Goal: Task Accomplishment & Management: Complete application form

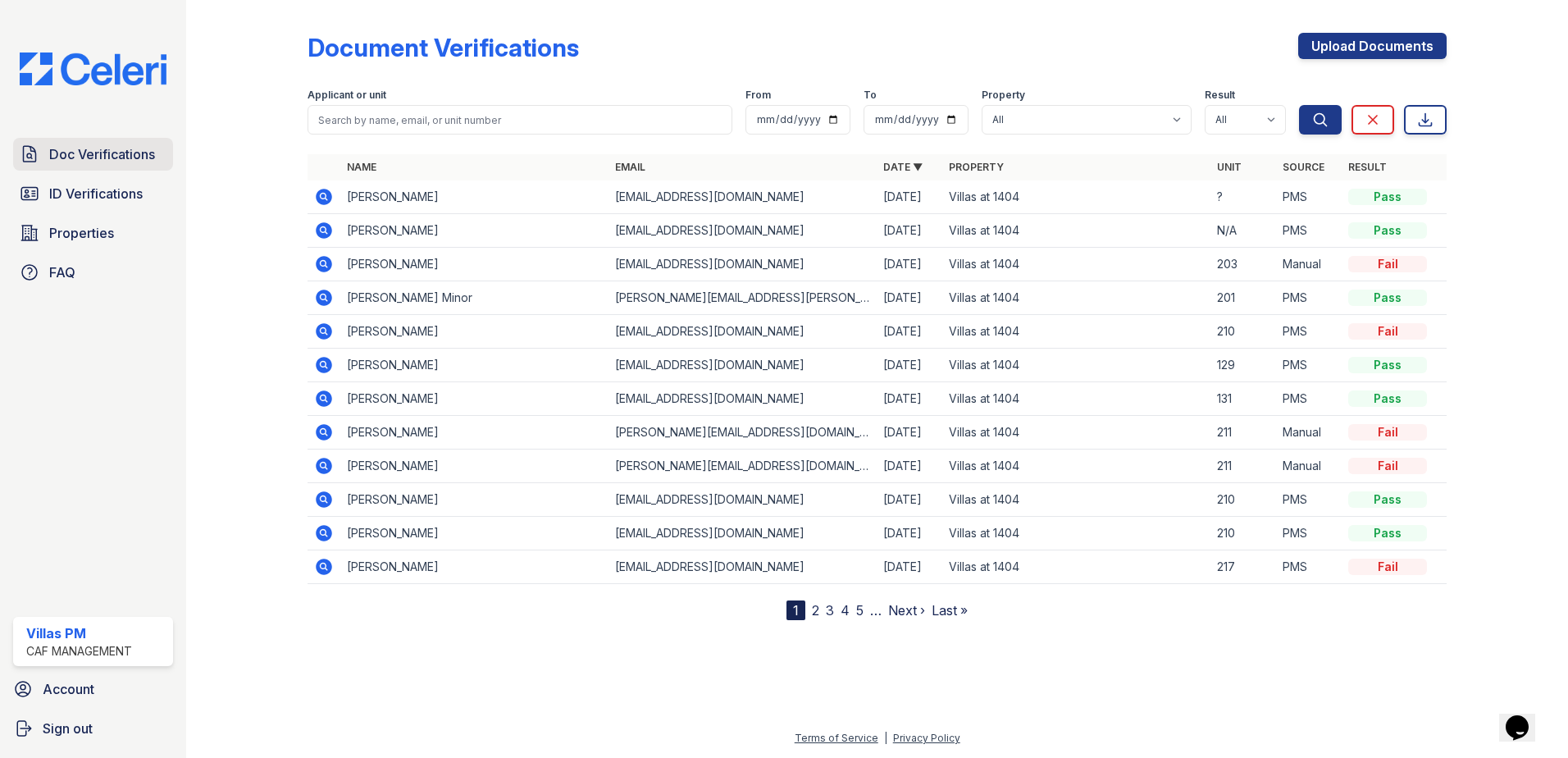
click at [113, 153] on span "Doc Verifications" at bounding box center [103, 154] width 106 height 20
click at [84, 163] on span "Doc Verifications" at bounding box center [103, 154] width 106 height 20
click at [1340, 49] on link "Upload Documents" at bounding box center [1371, 45] width 148 height 27
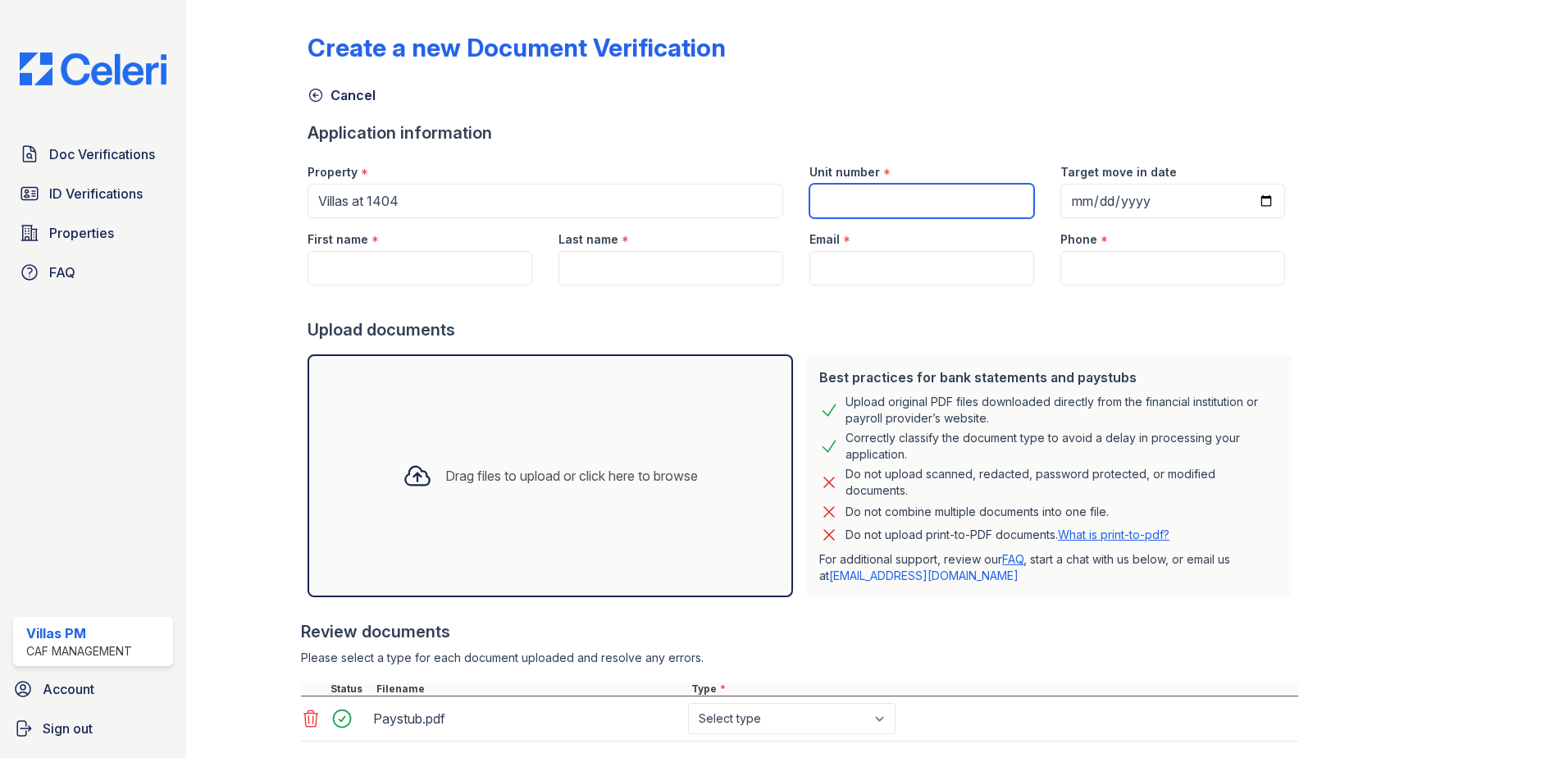
click at [849, 205] on input "Unit number" at bounding box center [921, 201] width 225 height 34
type input "203"
click at [381, 269] on input "First name" at bounding box center [419, 268] width 225 height 34
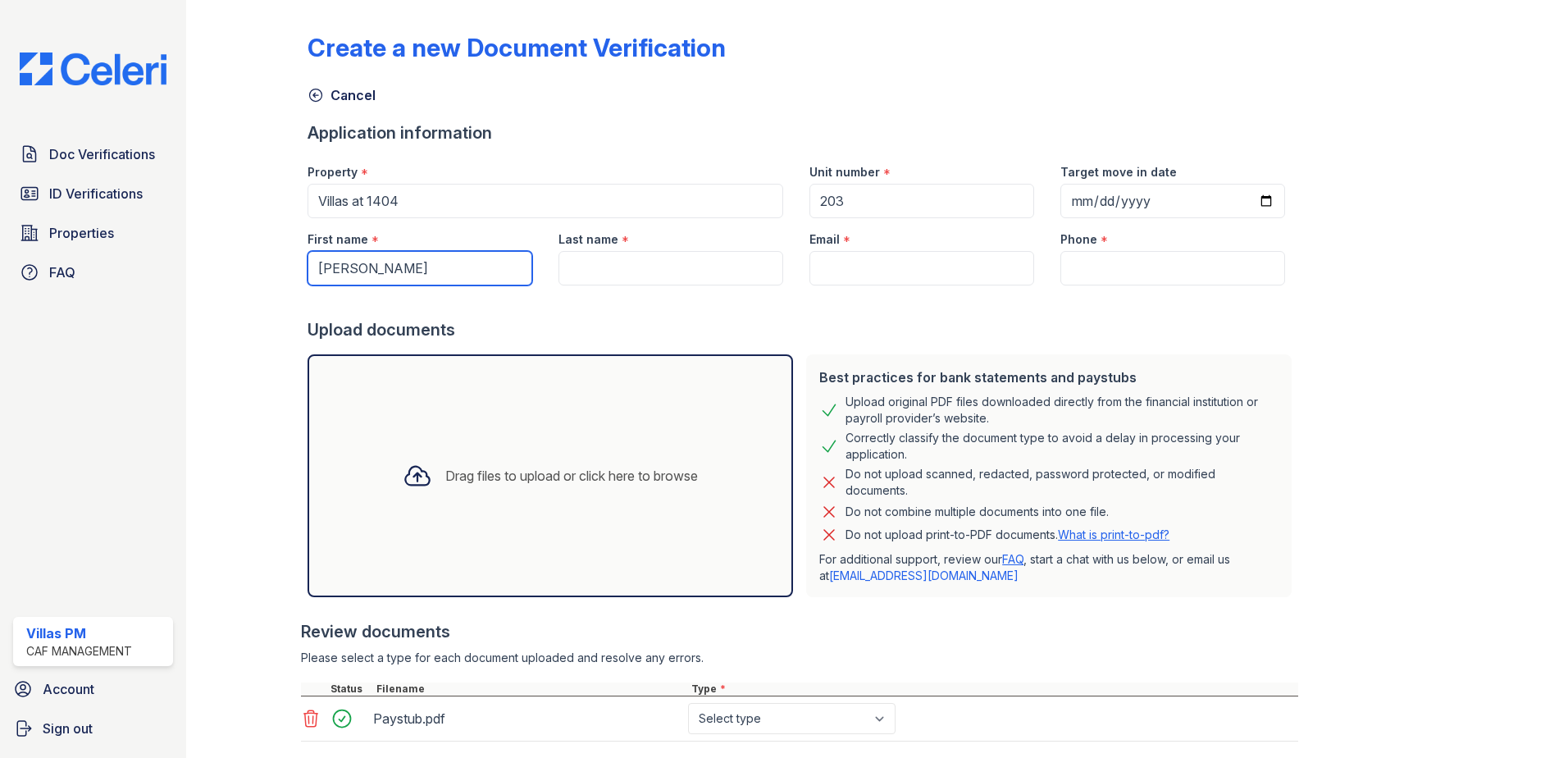
type input "[PERSON_NAME]"
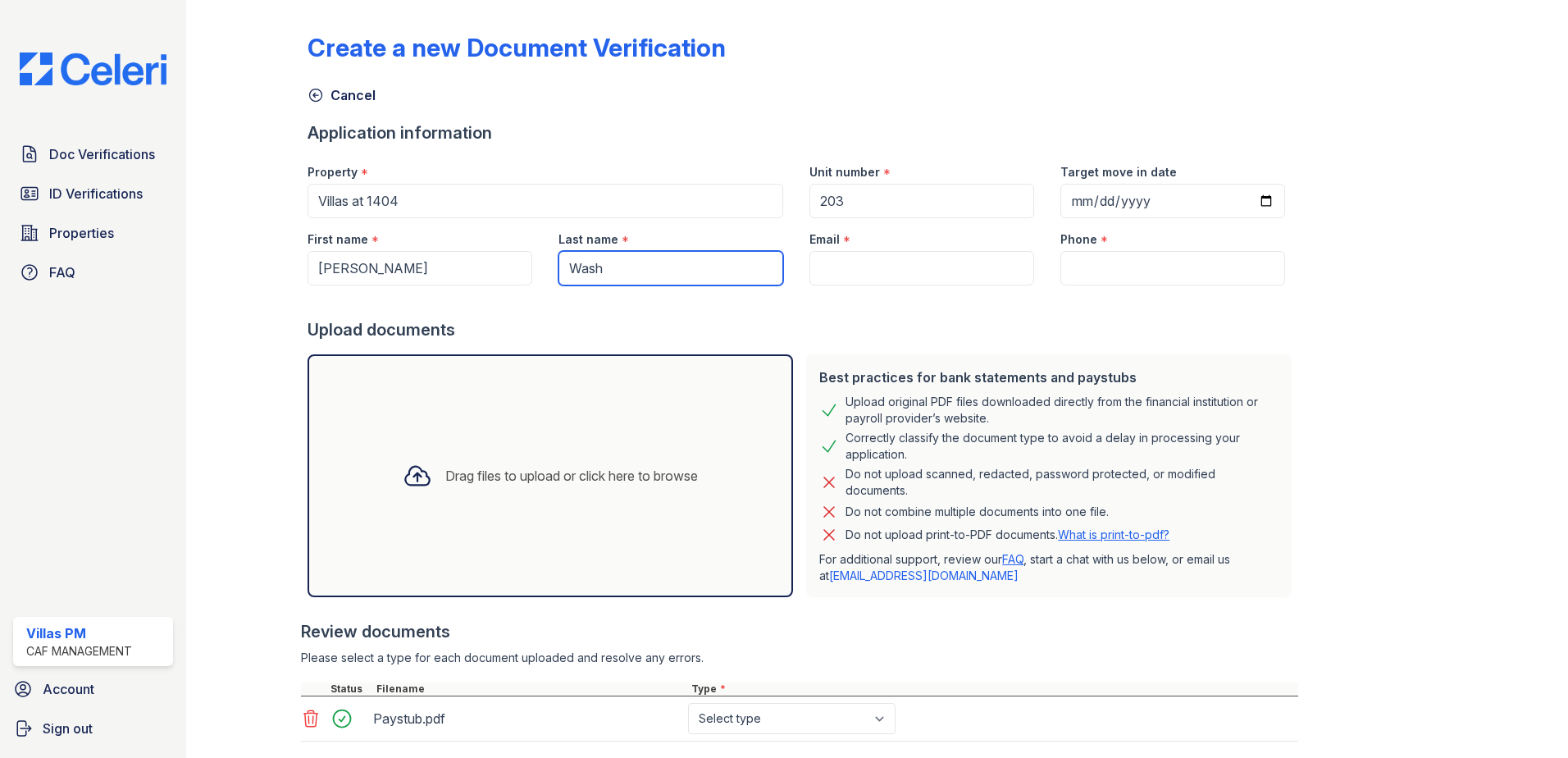
type input "Wash"
click at [863, 273] on input "Email" at bounding box center [921, 268] width 225 height 34
type input "[DOMAIN_NAME][EMAIL_ADDRESS][DOMAIN_NAME]"
type input "8174464000"
click at [1452, 329] on div at bounding box center [1494, 404] width 95 height 794
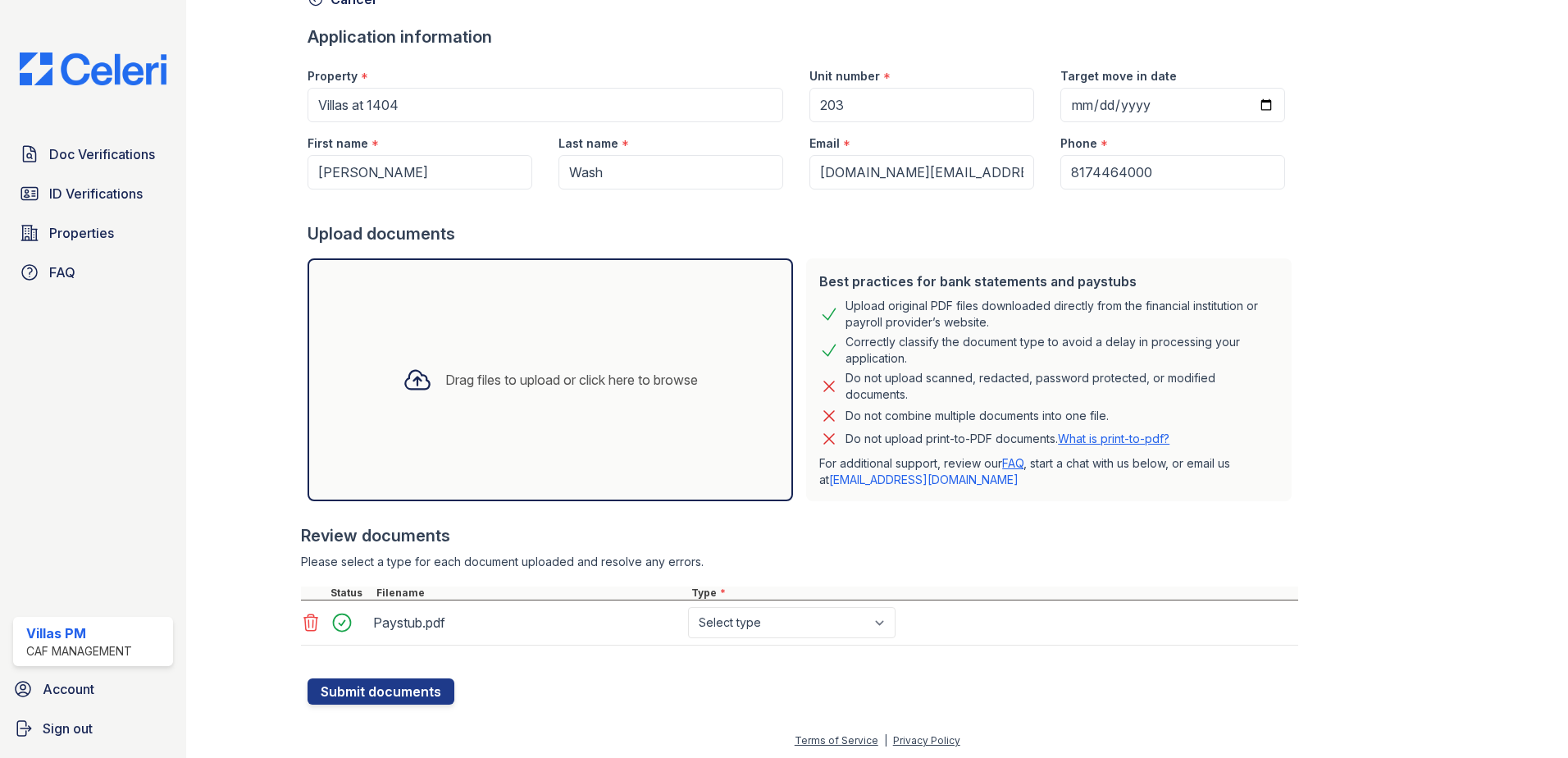
scroll to position [98, 0]
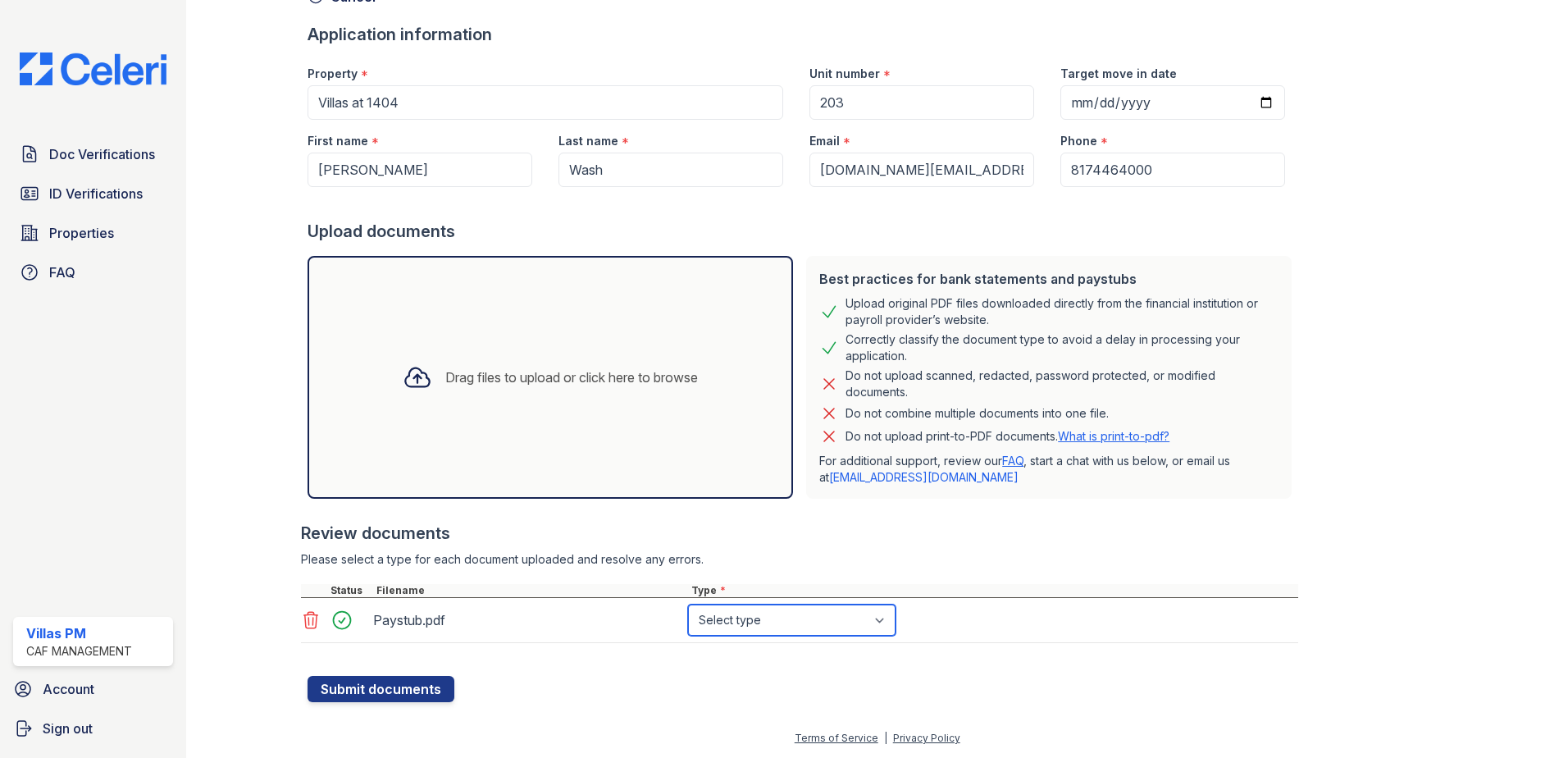
click at [885, 619] on select "Select type Paystub Bank Statement Offer Letter Tax Documents Benefit Award Let…" at bounding box center [791, 619] width 208 height 31
select select "paystub"
click at [688, 604] on select "Select type Paystub Bank Statement Offer Letter Tax Documents Benefit Award Let…" at bounding box center [791, 619] width 208 height 31
click at [393, 689] on button "Submit documents" at bounding box center [381, 689] width 147 height 27
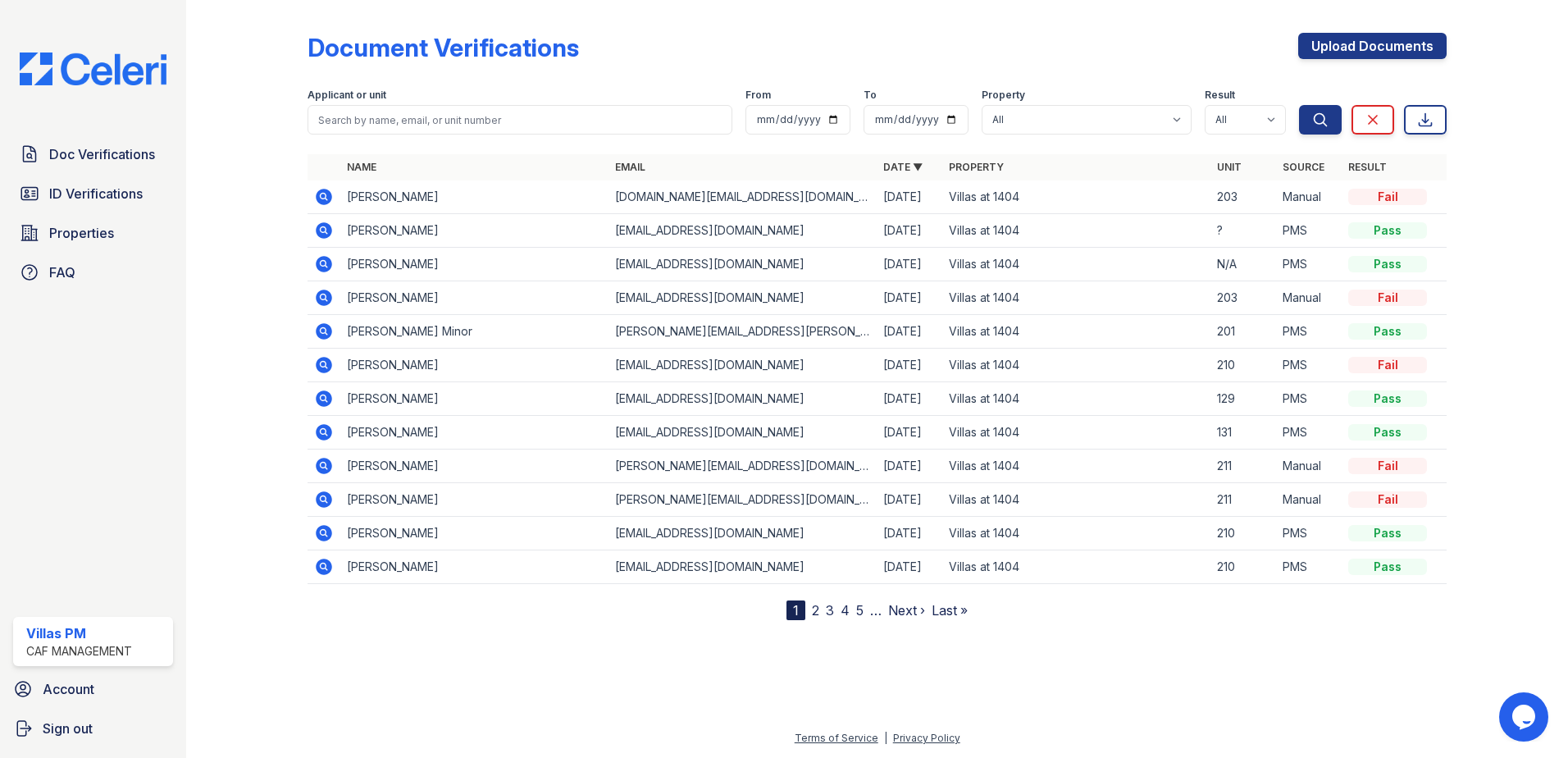
click at [1383, 196] on div "Fail" at bounding box center [1388, 196] width 79 height 16
click at [808, 687] on div at bounding box center [877, 687] width 1329 height 82
click at [591, 669] on div at bounding box center [877, 687] width 1329 height 82
click at [359, 197] on td "Darrell Wash" at bounding box center [474, 197] width 268 height 33
click at [1375, 122] on icon at bounding box center [1372, 119] width 16 height 16
